Goal: Information Seeking & Learning: Find specific fact

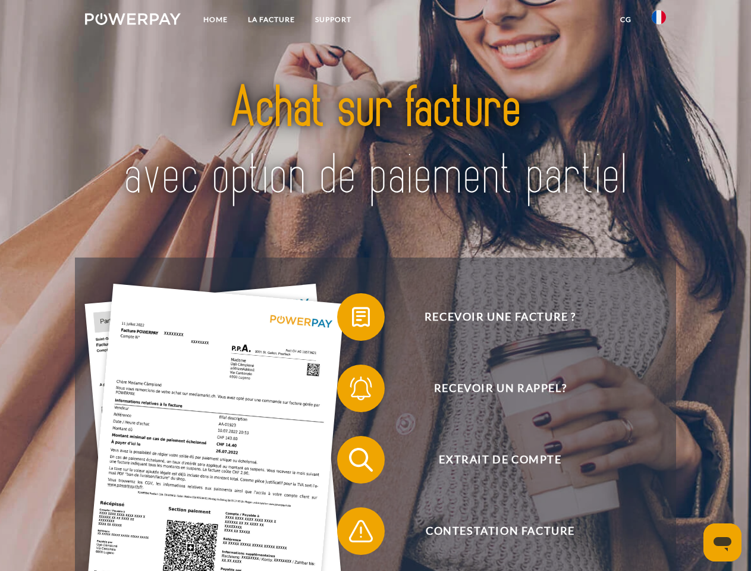
click at [133, 21] on img at bounding box center [133, 19] width 96 height 12
click at [659, 21] on img at bounding box center [659, 17] width 14 height 14
click at [626, 20] on link "CG" at bounding box center [626, 19] width 32 height 21
click at [352, 319] on span at bounding box center [342, 316] width 59 height 59
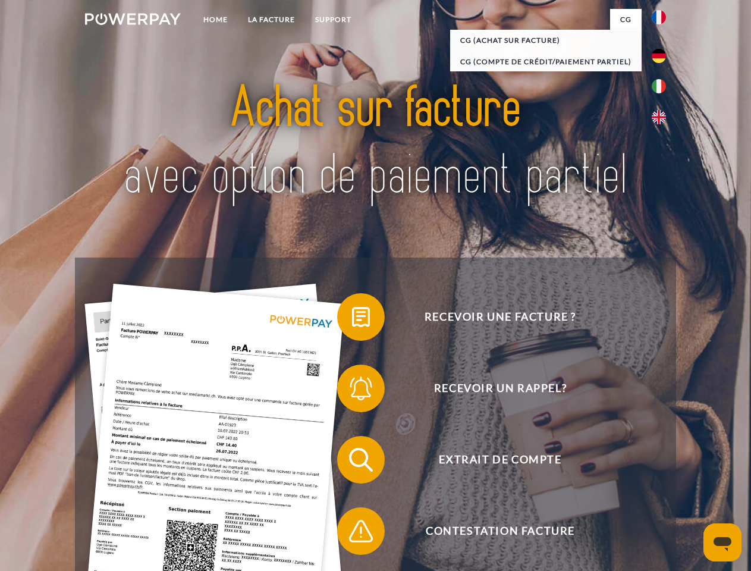
click at [352, 391] on div "Recevoir une facture ? Recevoir un rappel? Extrait de compte retour" at bounding box center [375, 495] width 601 height 476
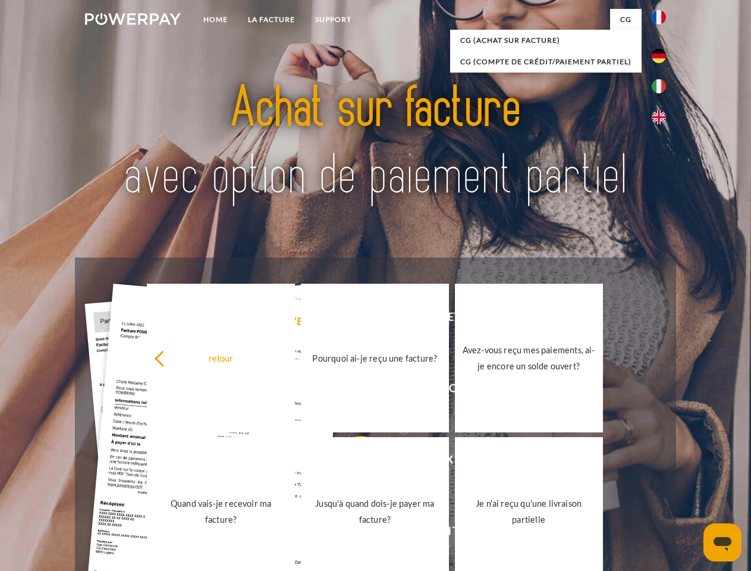
click at [352, 462] on link "Jusqu'à quand dois-je payer ma facture?" at bounding box center [375, 511] width 148 height 149
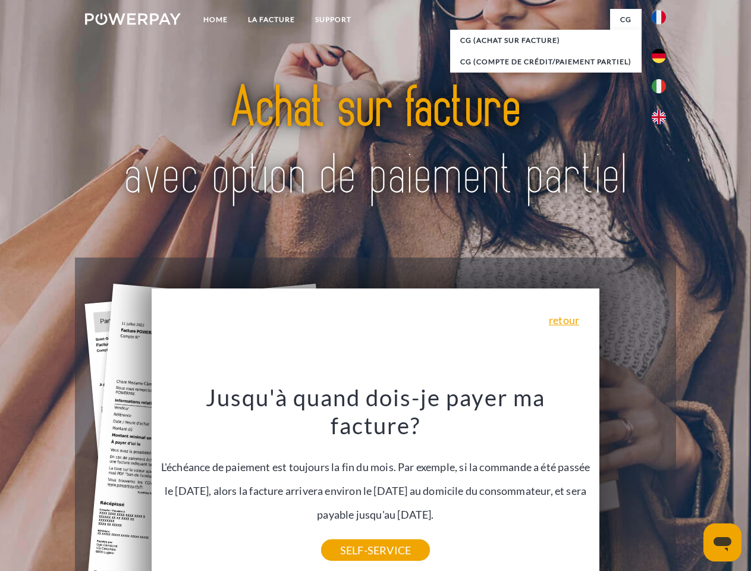
click at [722, 542] on icon "Ouvrir la fenêtre de messagerie" at bounding box center [723, 544] width 18 height 14
